Goal: Transaction & Acquisition: Book appointment/travel/reservation

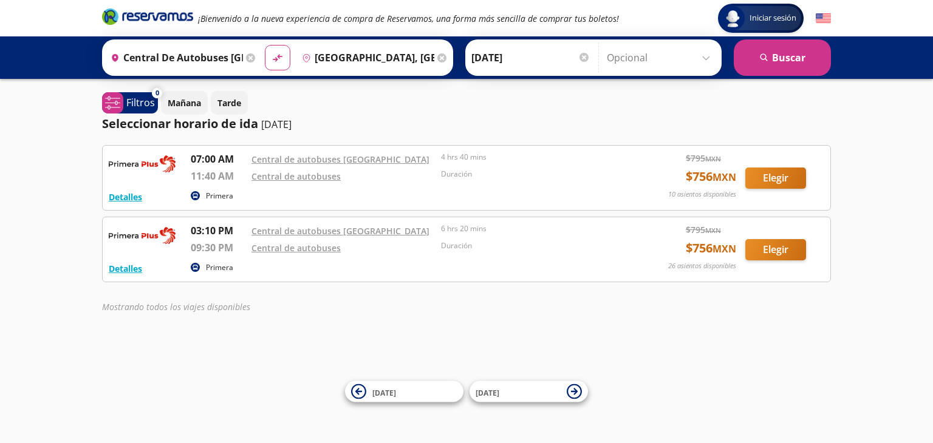
click at [112, 61] on icon "heroicons:map-pin-20-solid" at bounding box center [115, 58] width 9 height 10
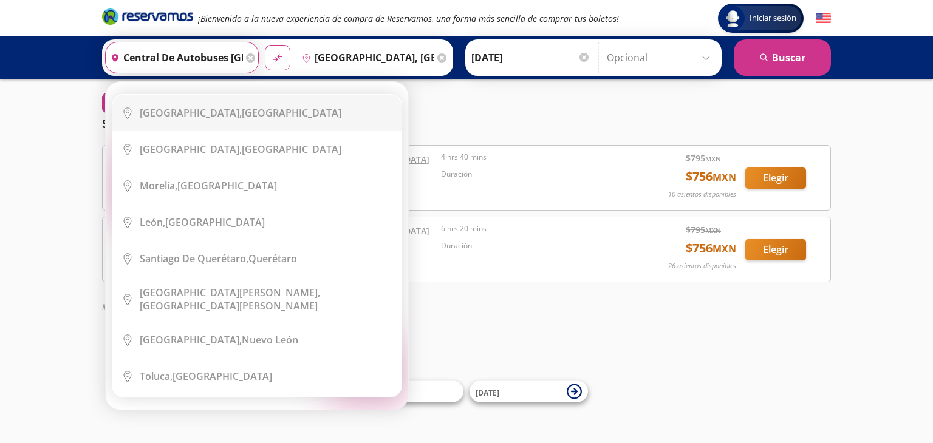
scroll to position [0, 90]
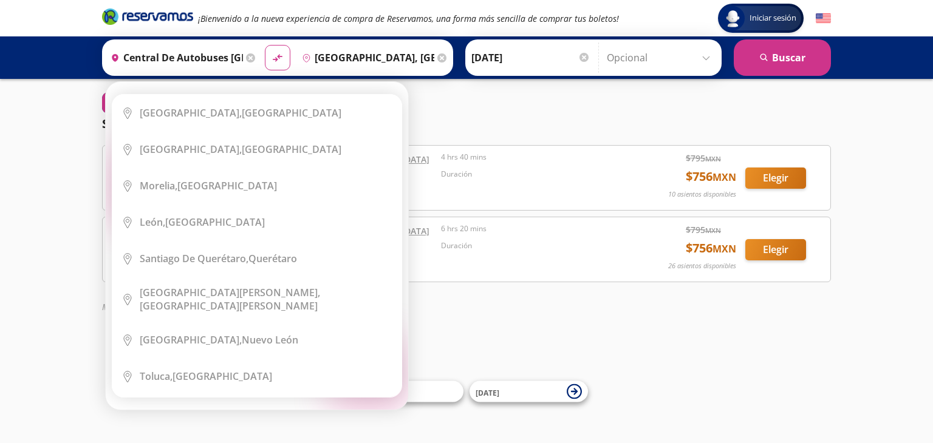
click at [248, 54] on icon at bounding box center [250, 57] width 9 height 9
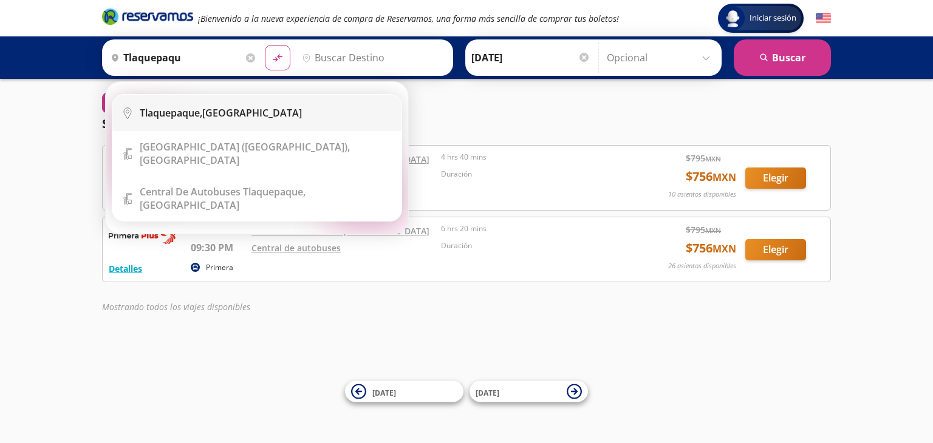
click at [217, 103] on li "City Icon [GEOGRAPHIC_DATA], [GEOGRAPHIC_DATA]" at bounding box center [256, 113] width 289 height 36
type input "Tlaquepaque, [GEOGRAPHIC_DATA]"
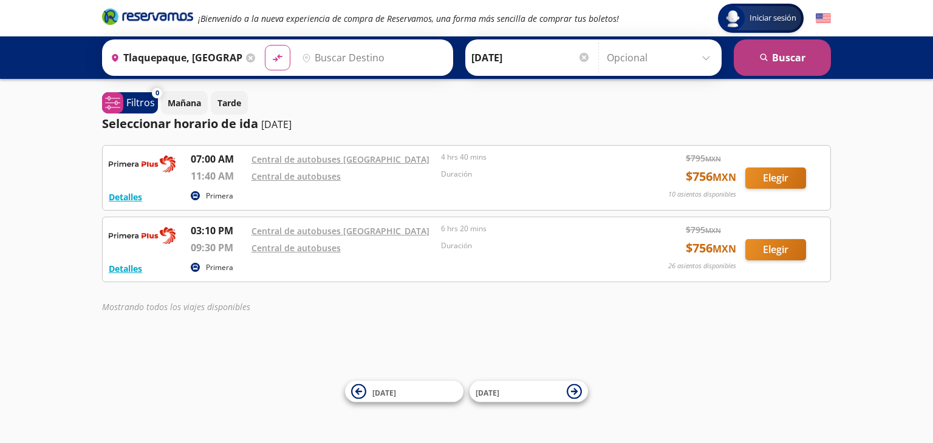
click at [768, 64] on button "search [GEOGRAPHIC_DATA]" at bounding box center [782, 57] width 97 height 36
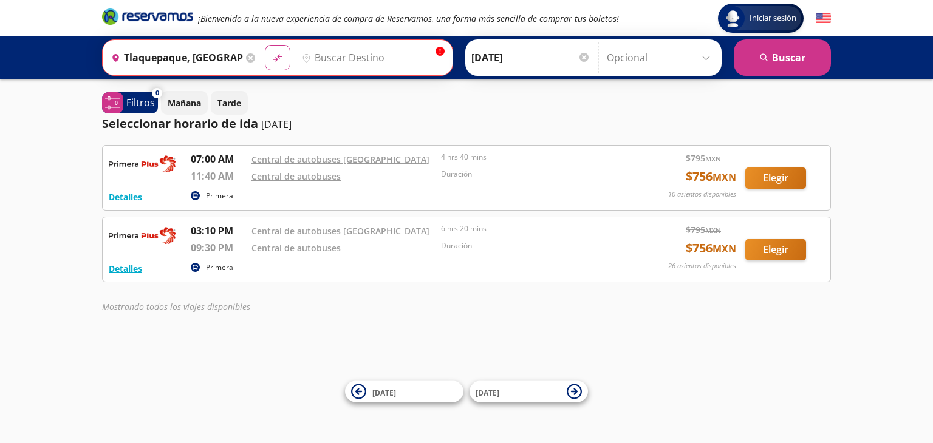
click at [389, 64] on input "Destino" at bounding box center [371, 58] width 149 height 30
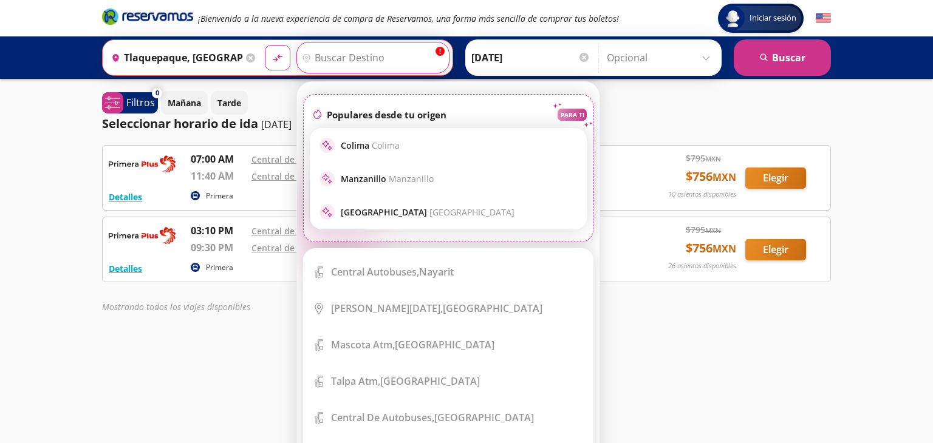
scroll to position [214, 0]
click at [376, 52] on input "Destino" at bounding box center [371, 58] width 149 height 30
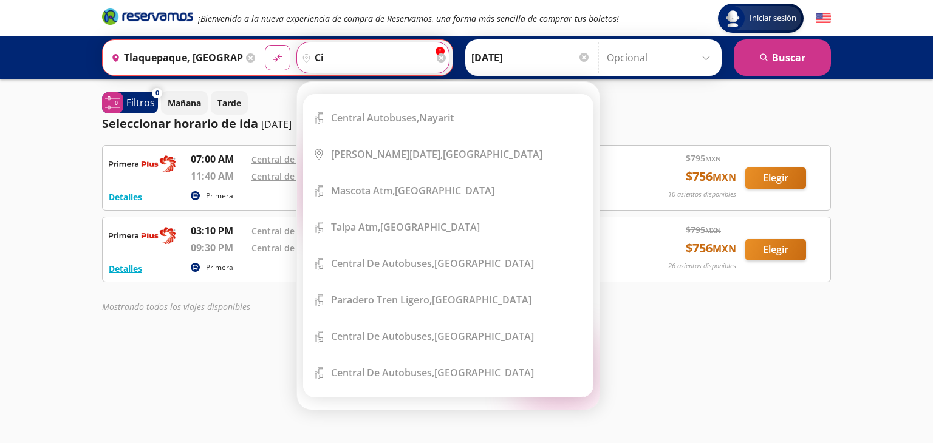
scroll to position [0, 0]
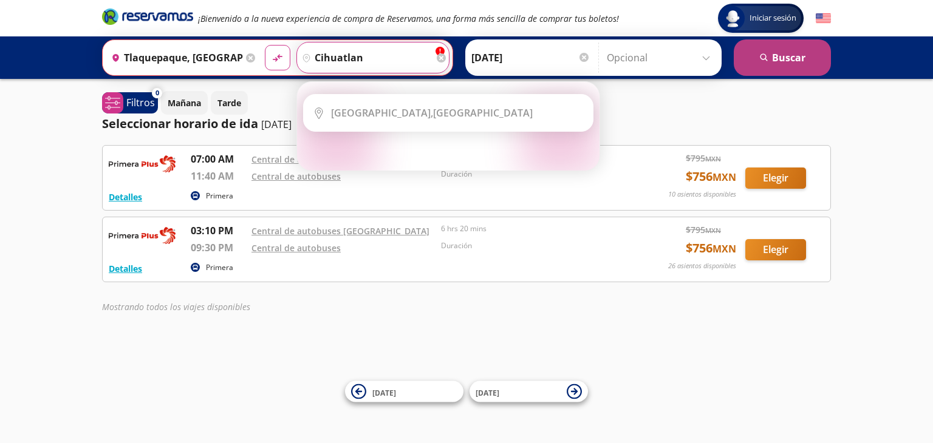
click at [774, 71] on button "search [GEOGRAPHIC_DATA]" at bounding box center [782, 57] width 97 height 36
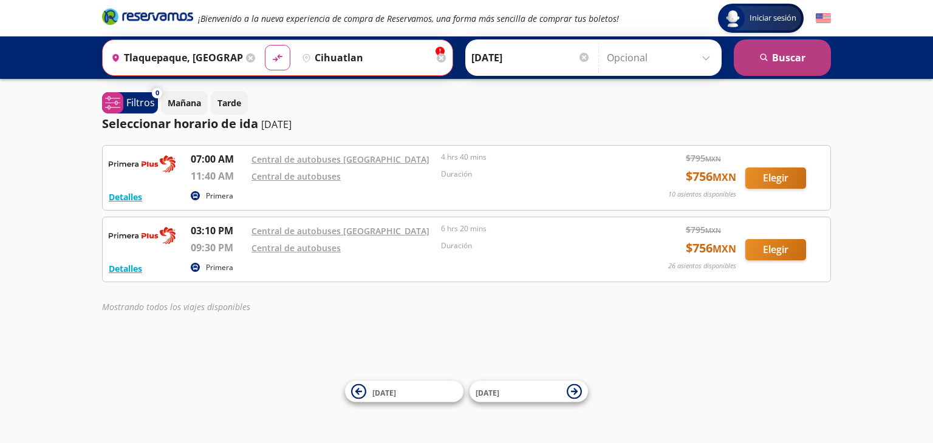
click at [774, 71] on button "search [GEOGRAPHIC_DATA]" at bounding box center [782, 57] width 97 height 36
click at [785, 64] on button "search [GEOGRAPHIC_DATA]" at bounding box center [782, 57] width 97 height 36
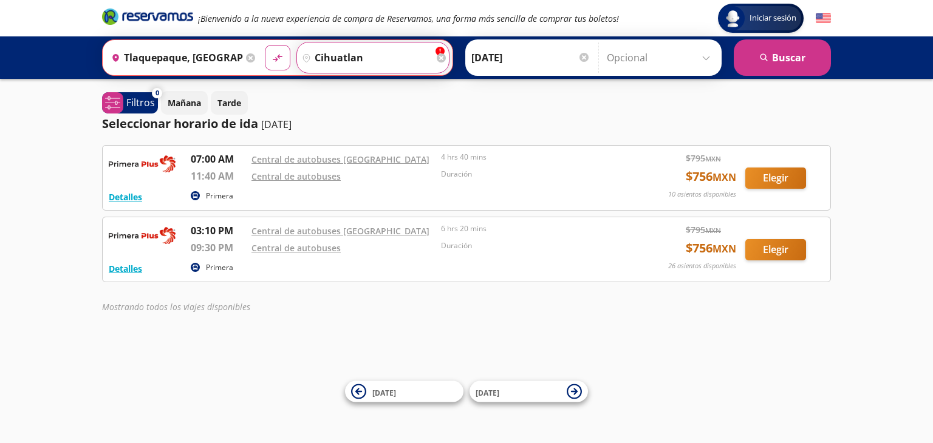
click at [362, 56] on input "cihuatlan" at bounding box center [365, 58] width 137 height 30
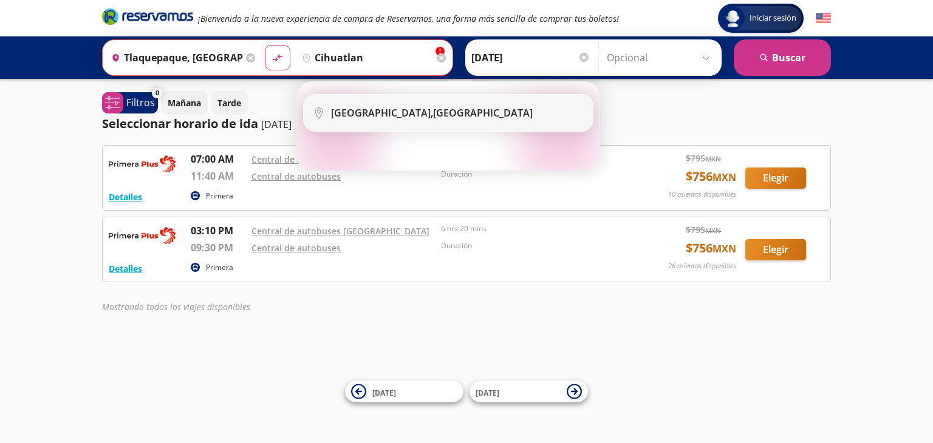
click at [369, 118] on b "[GEOGRAPHIC_DATA]," at bounding box center [382, 112] width 102 height 13
type input "[GEOGRAPHIC_DATA], [GEOGRAPHIC_DATA]"
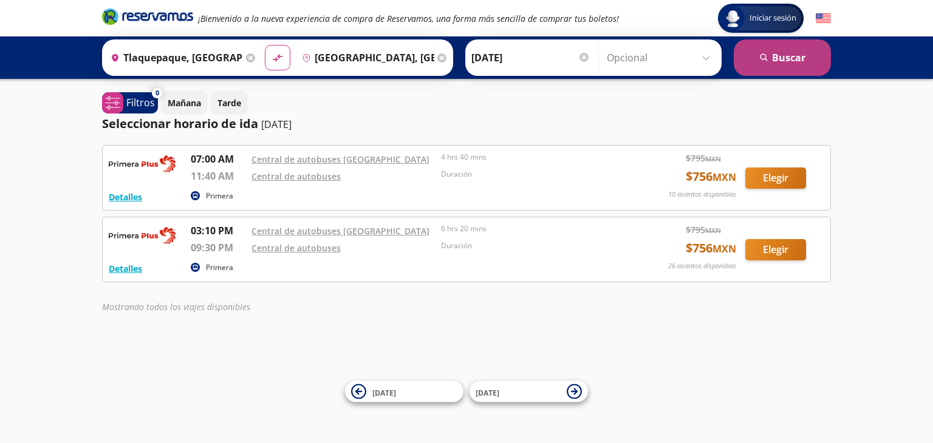
click at [793, 67] on button "search [GEOGRAPHIC_DATA]" at bounding box center [782, 57] width 97 height 36
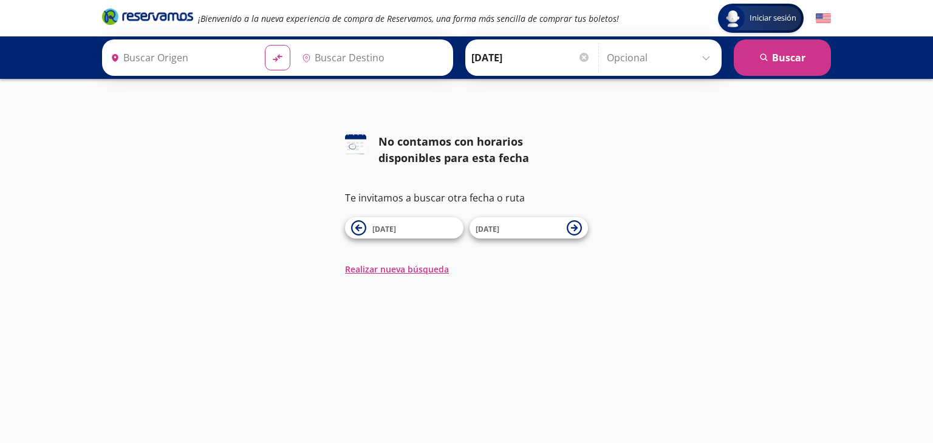
type input "Tlaquepaque, [GEOGRAPHIC_DATA]"
type input "[GEOGRAPHIC_DATA], [GEOGRAPHIC_DATA]"
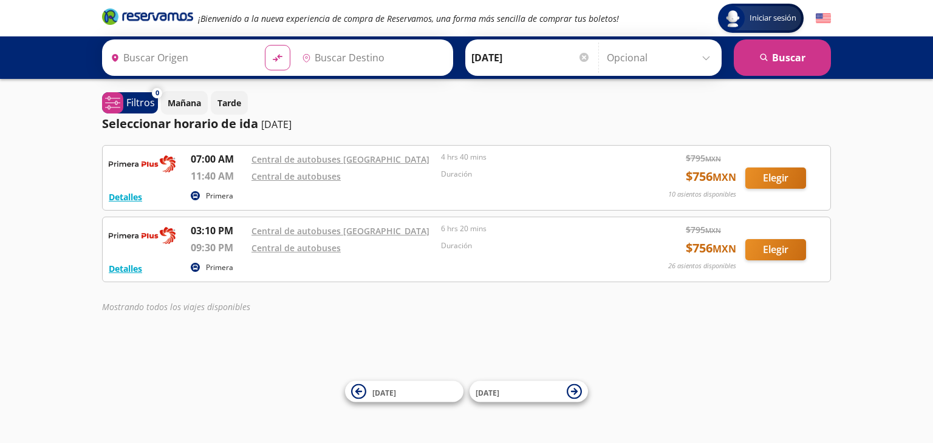
type input "Central de Autobuses [GEOGRAPHIC_DATA], [GEOGRAPHIC_DATA]"
type input "[GEOGRAPHIC_DATA], [GEOGRAPHIC_DATA]"
